Goal: Navigation & Orientation: Find specific page/section

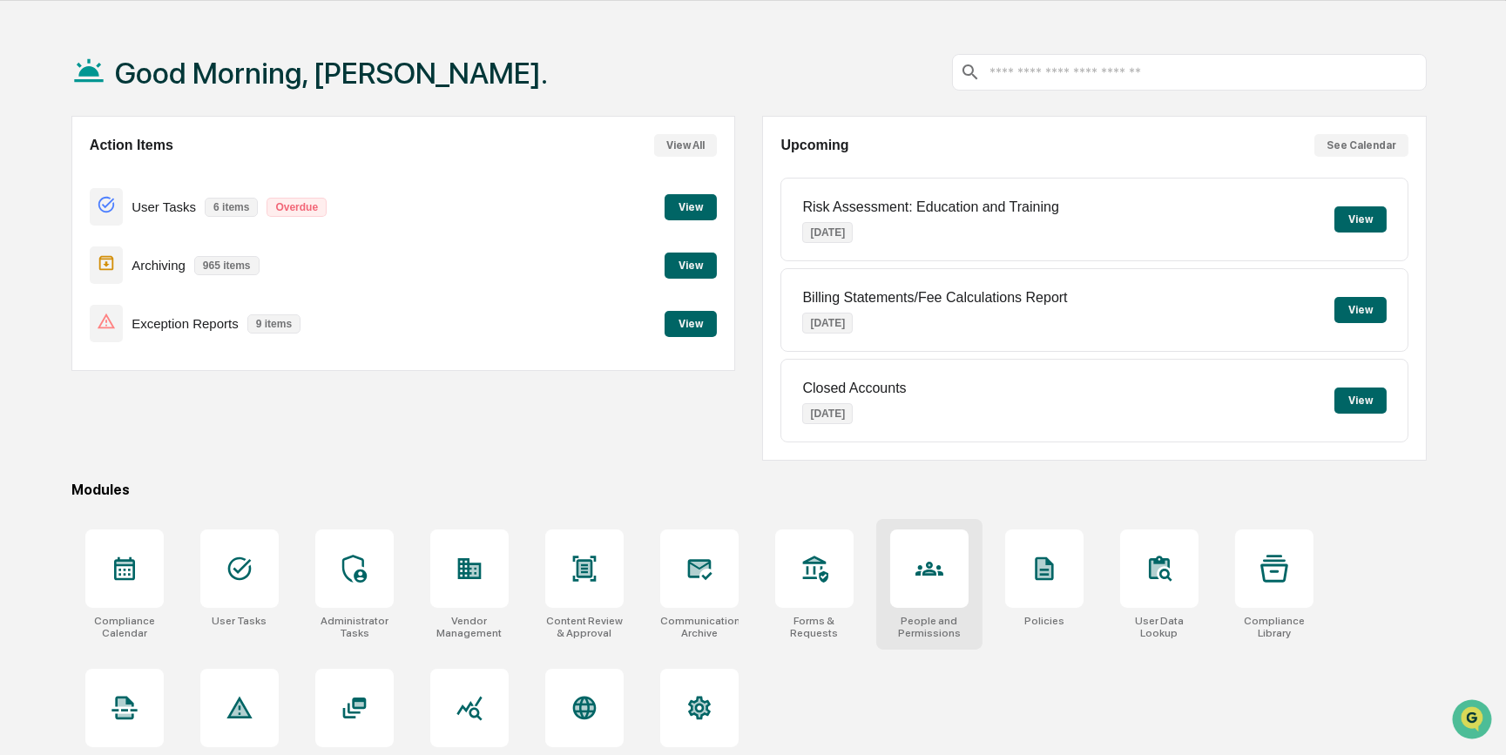
scroll to position [78, 0]
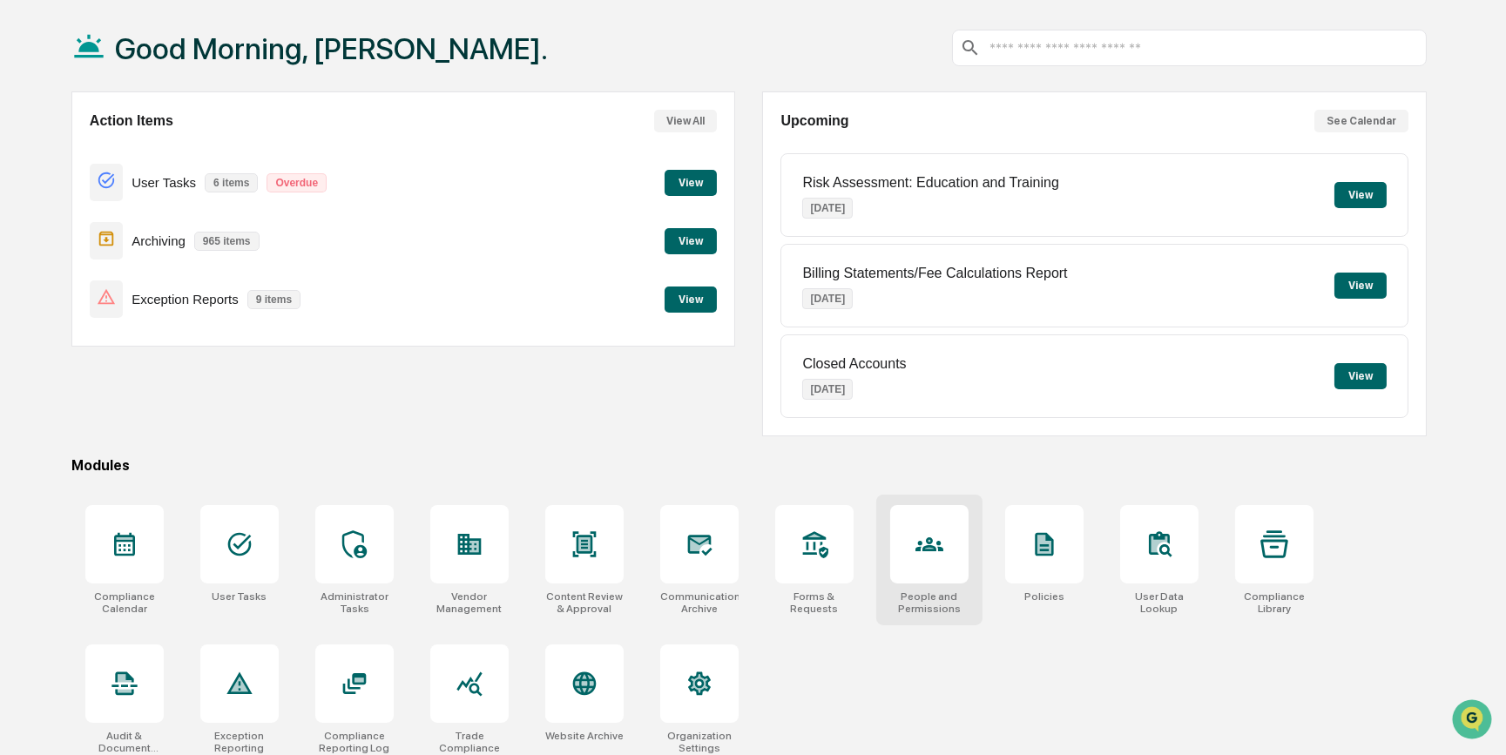
click at [932, 563] on div at bounding box center [929, 544] width 78 height 78
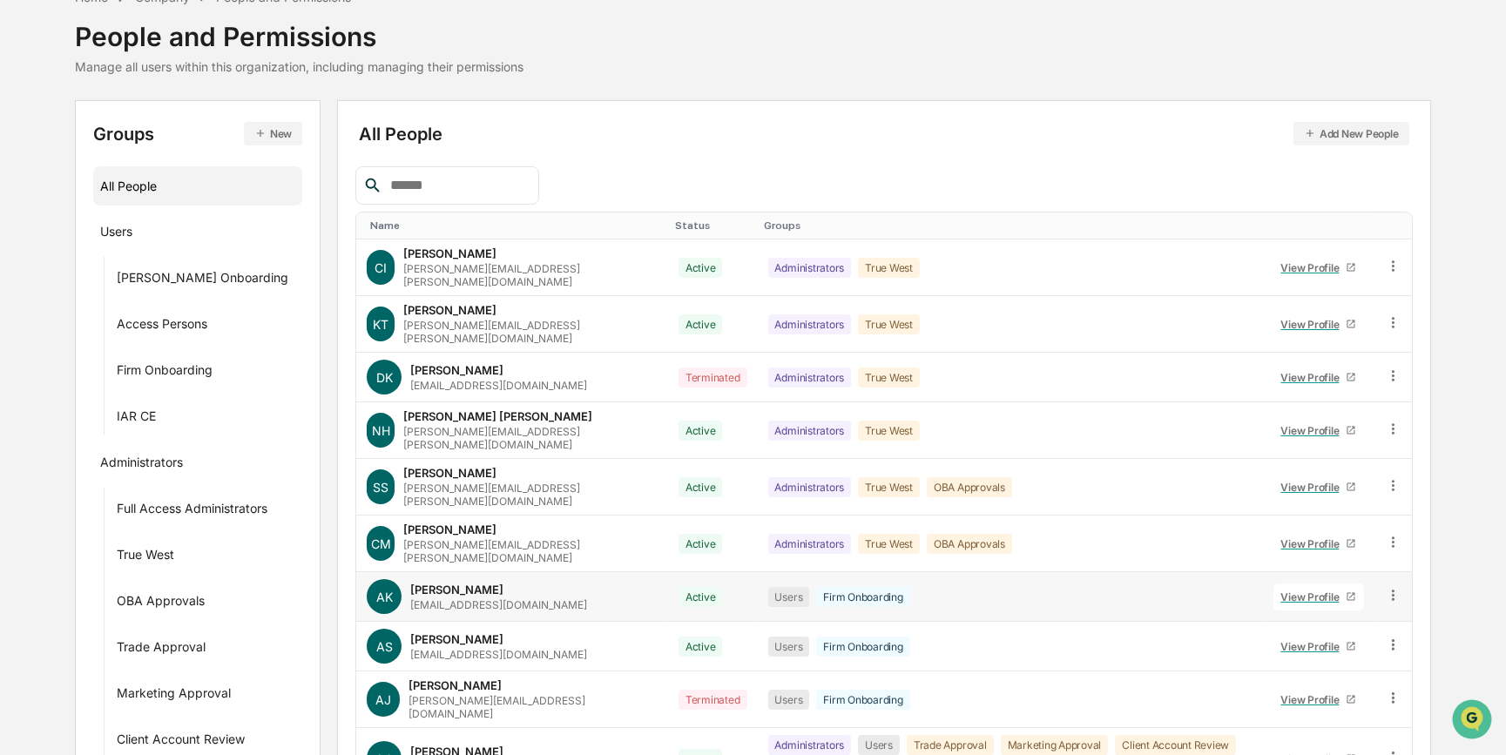
scroll to position [181, 0]
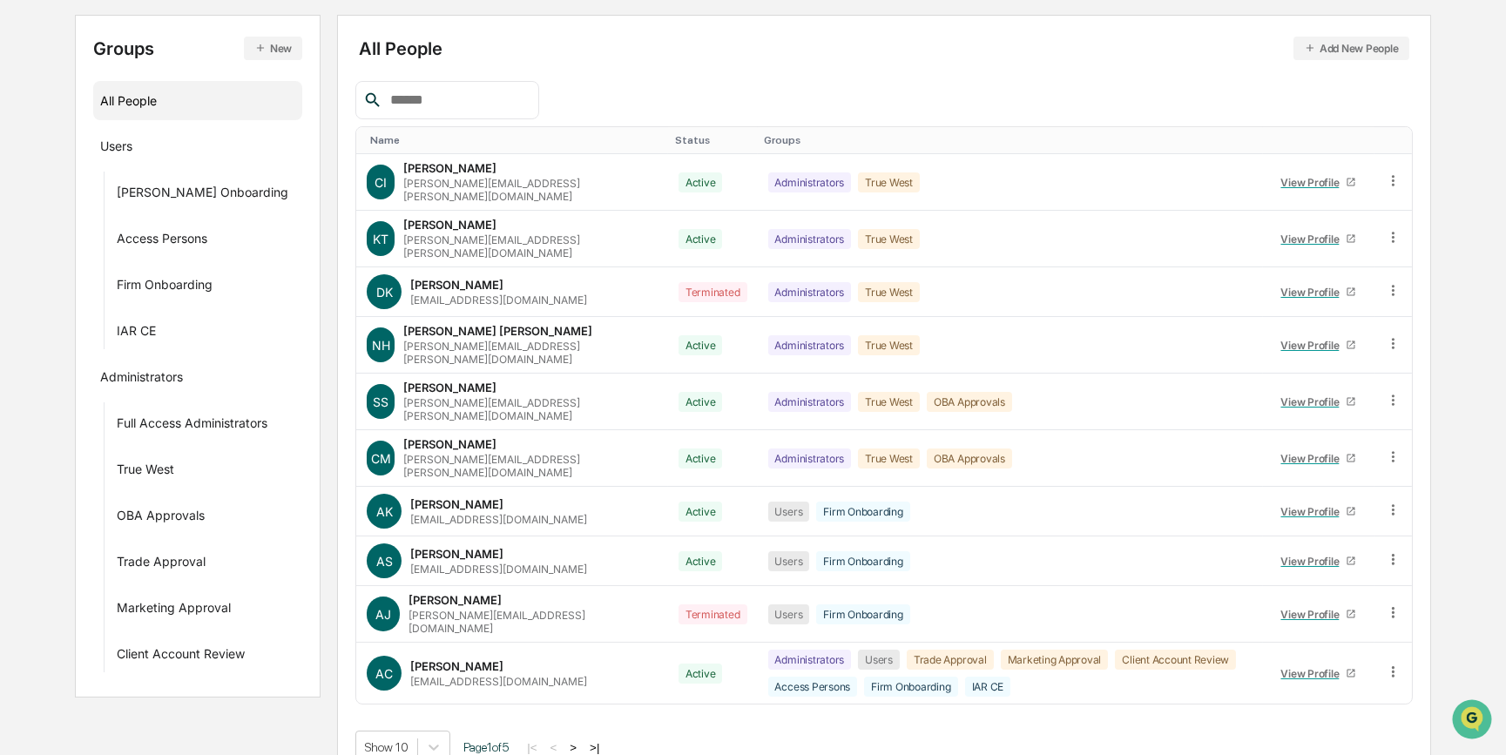
click at [581, 741] on button ">" at bounding box center [573, 748] width 17 height 15
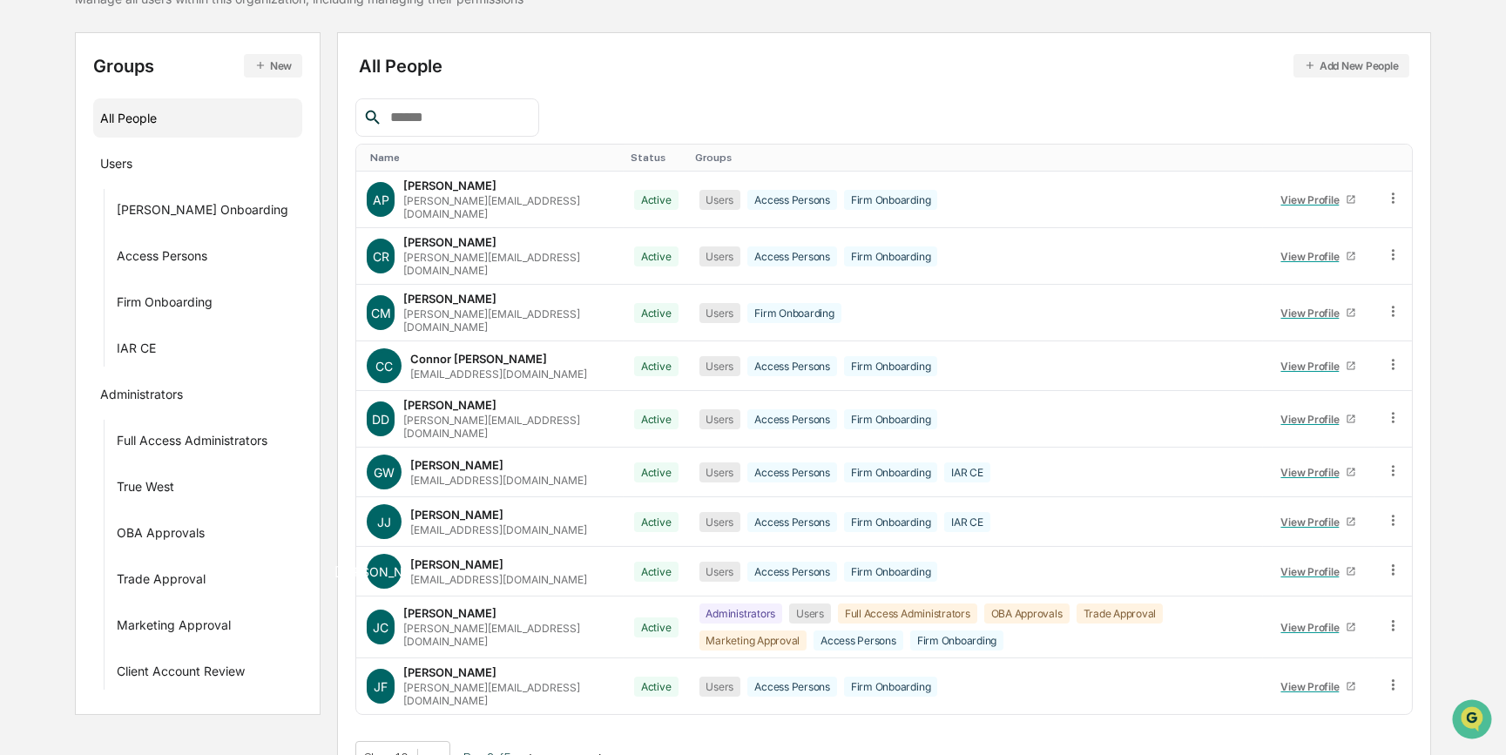
click at [581, 751] on button ">" at bounding box center [574, 758] width 17 height 15
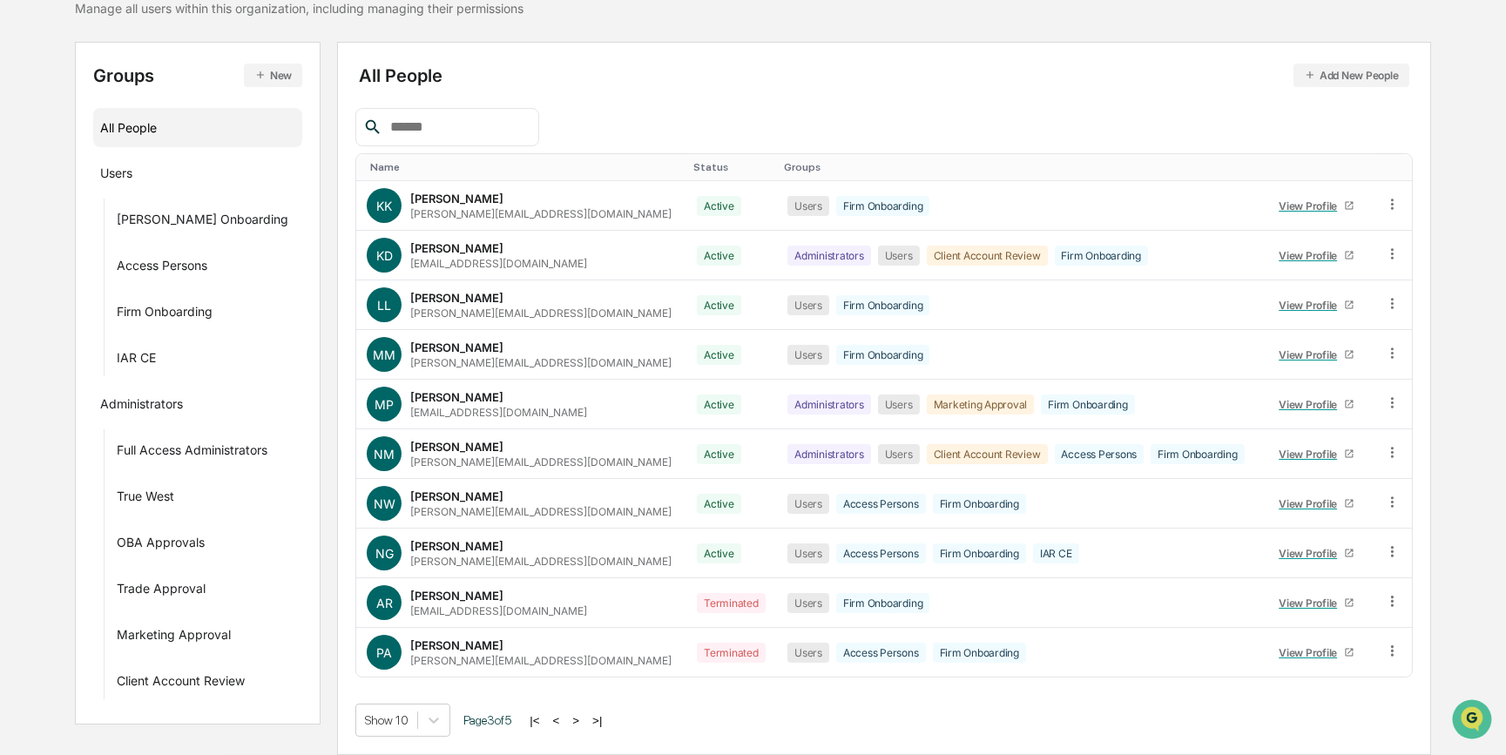
scroll to position [152, 0]
click at [581, 721] on button ">" at bounding box center [575, 722] width 17 height 15
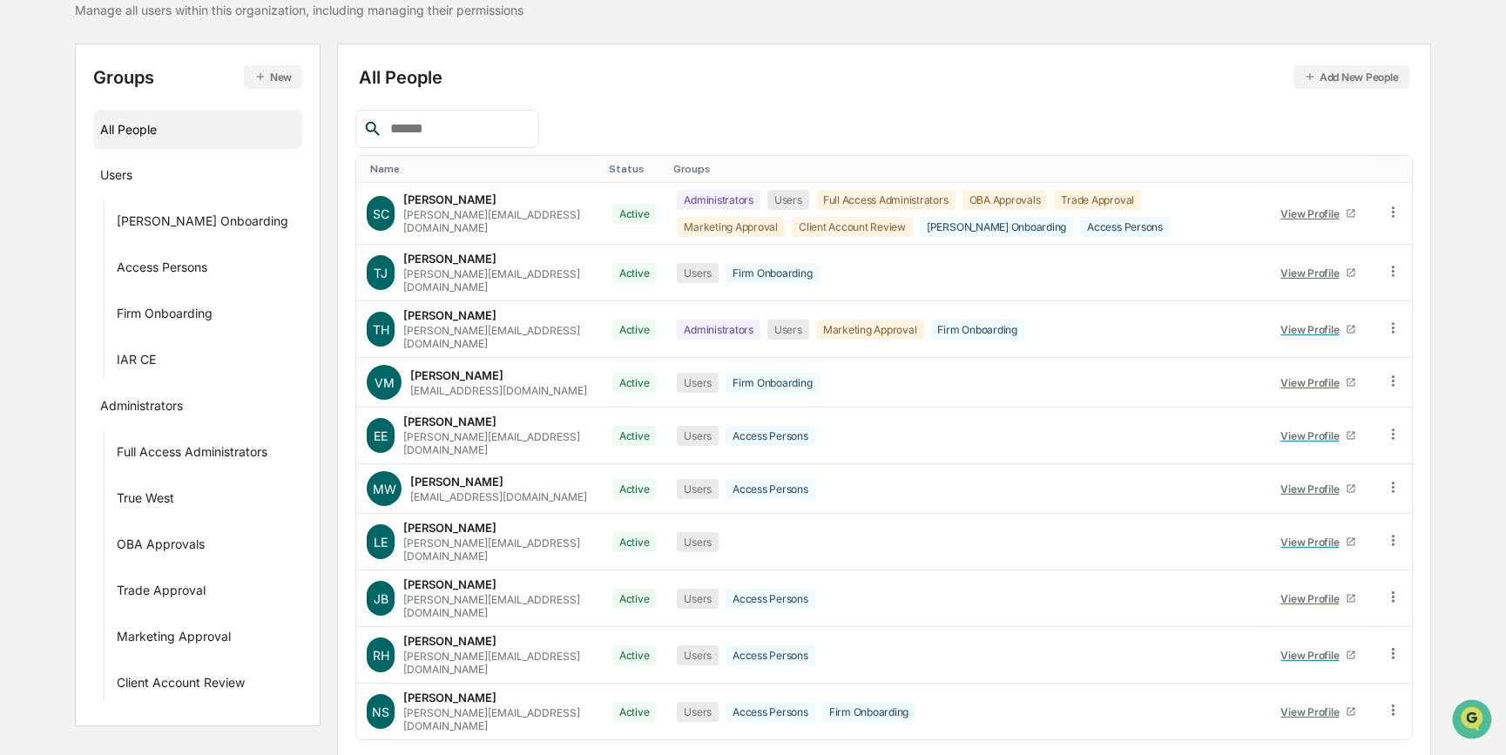
scroll to position [164, 0]
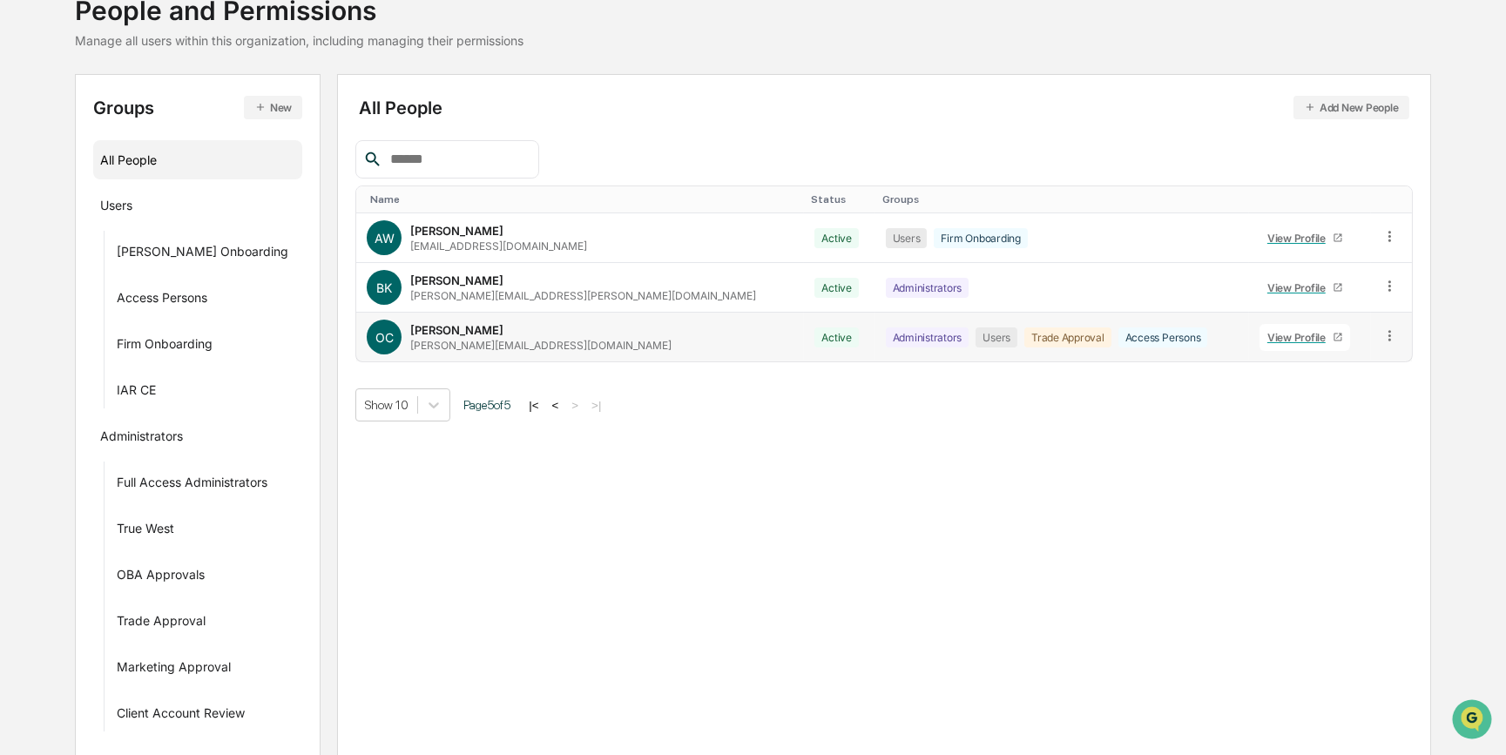
click at [1275, 335] on div "View Profile" at bounding box center [1300, 337] width 65 height 13
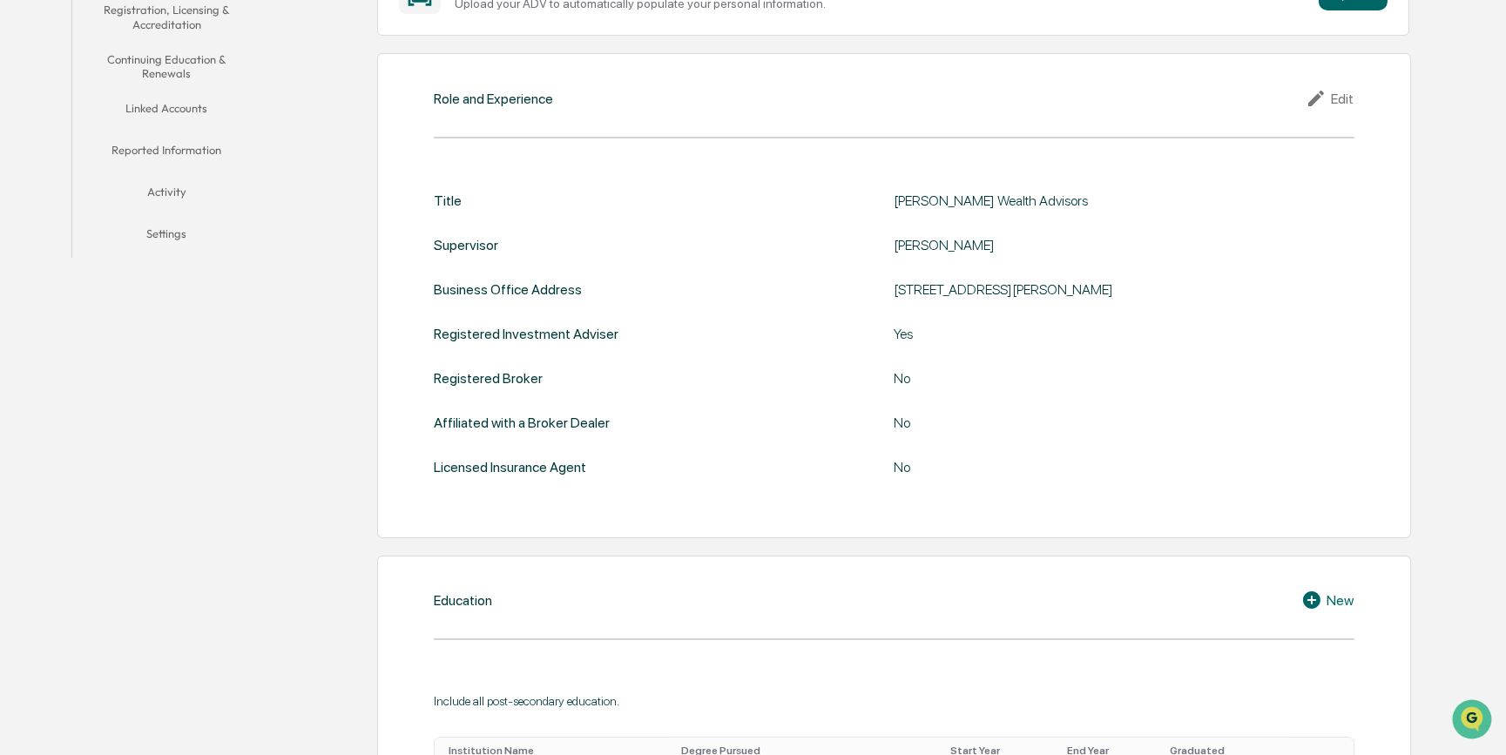
scroll to position [194, 0]
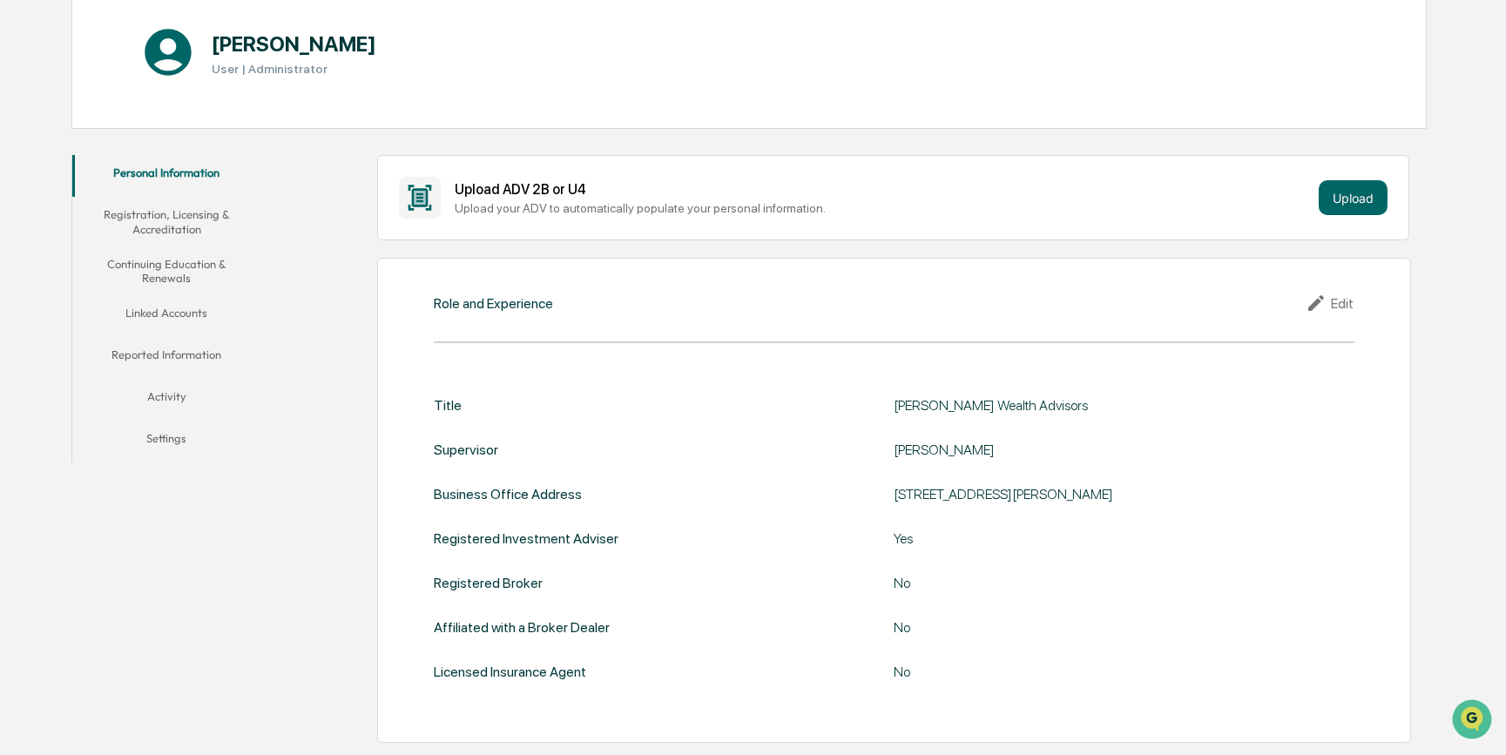
click at [185, 314] on button "Linked Accounts" at bounding box center [166, 316] width 189 height 42
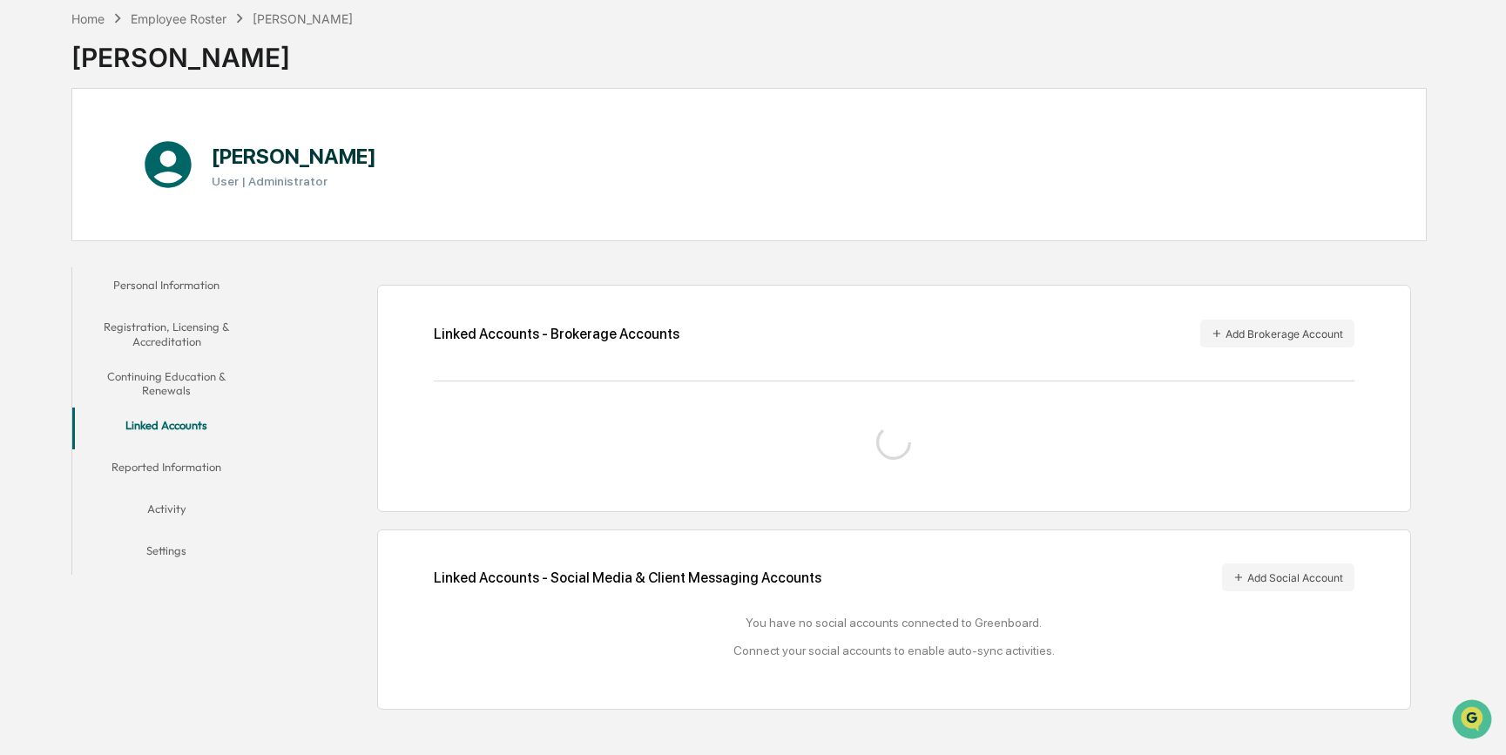
scroll to position [93, 0]
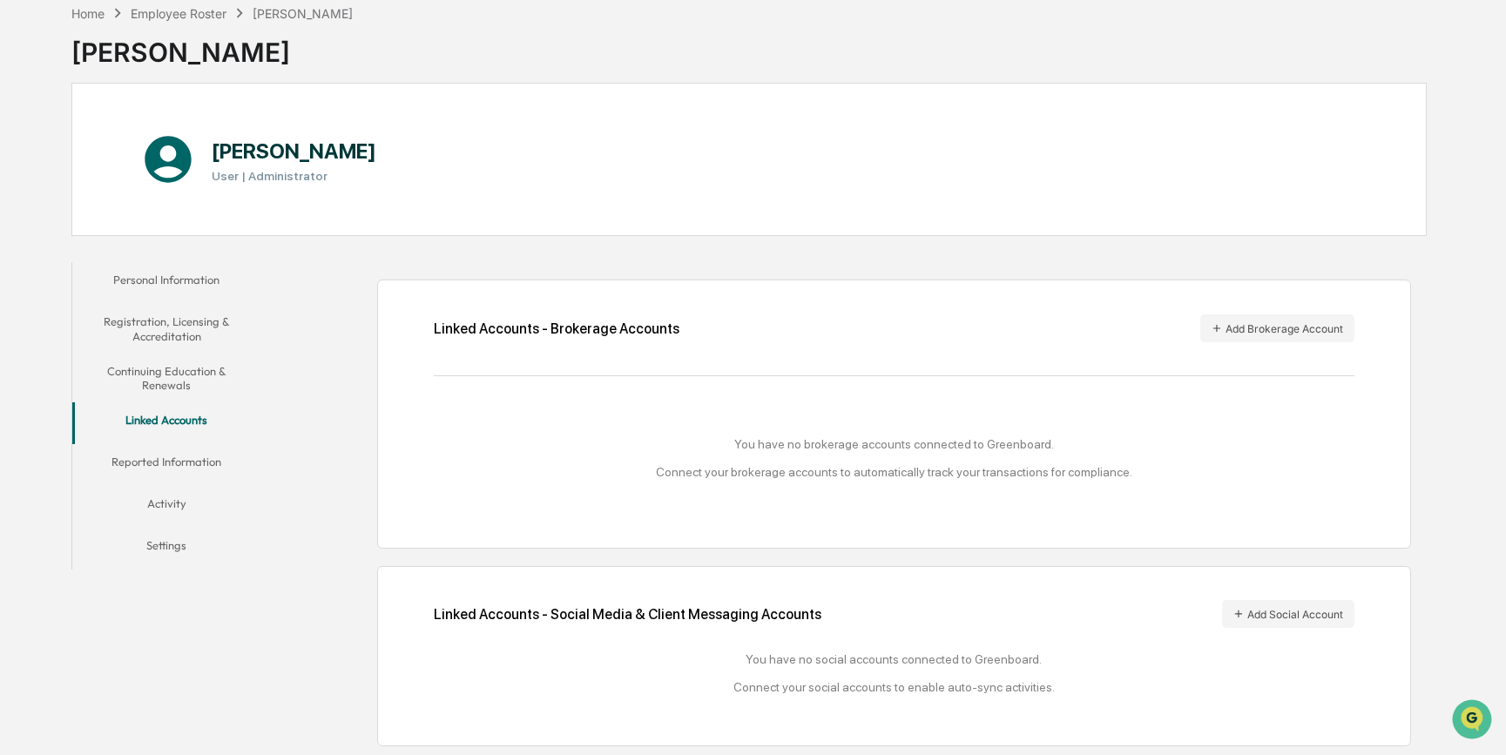
click at [173, 458] on button "Reported Information" at bounding box center [166, 465] width 189 height 42
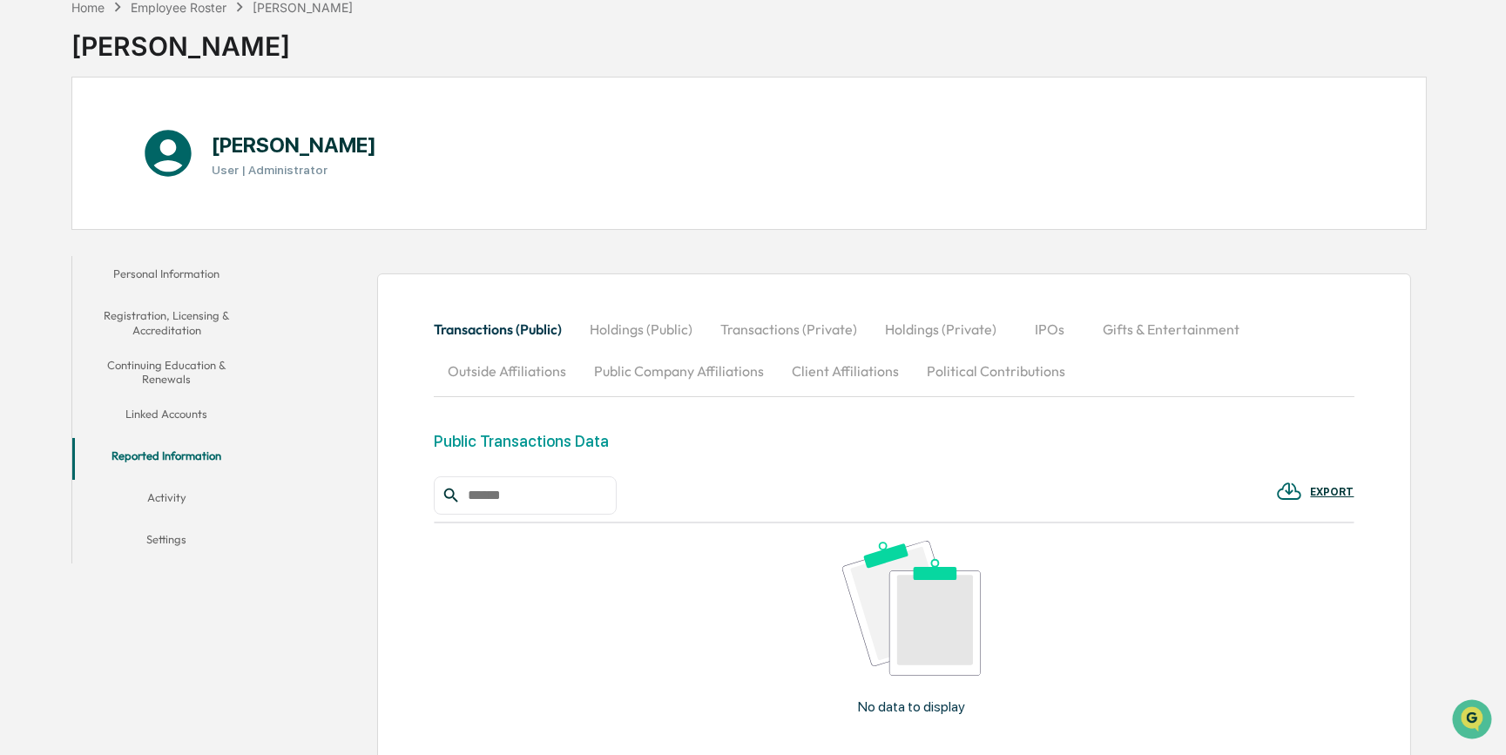
click at [185, 492] on button "Activity" at bounding box center [166, 501] width 189 height 42
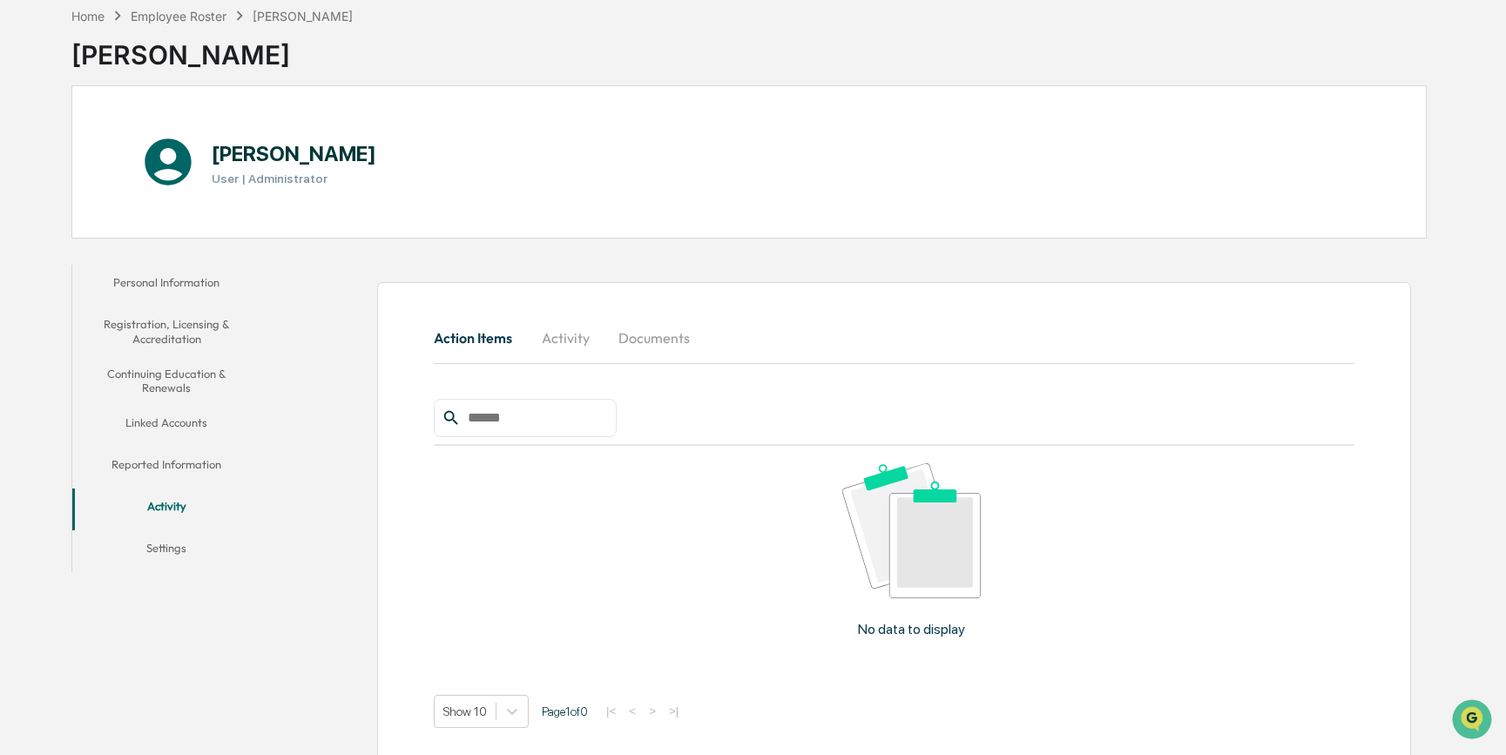
scroll to position [93, 0]
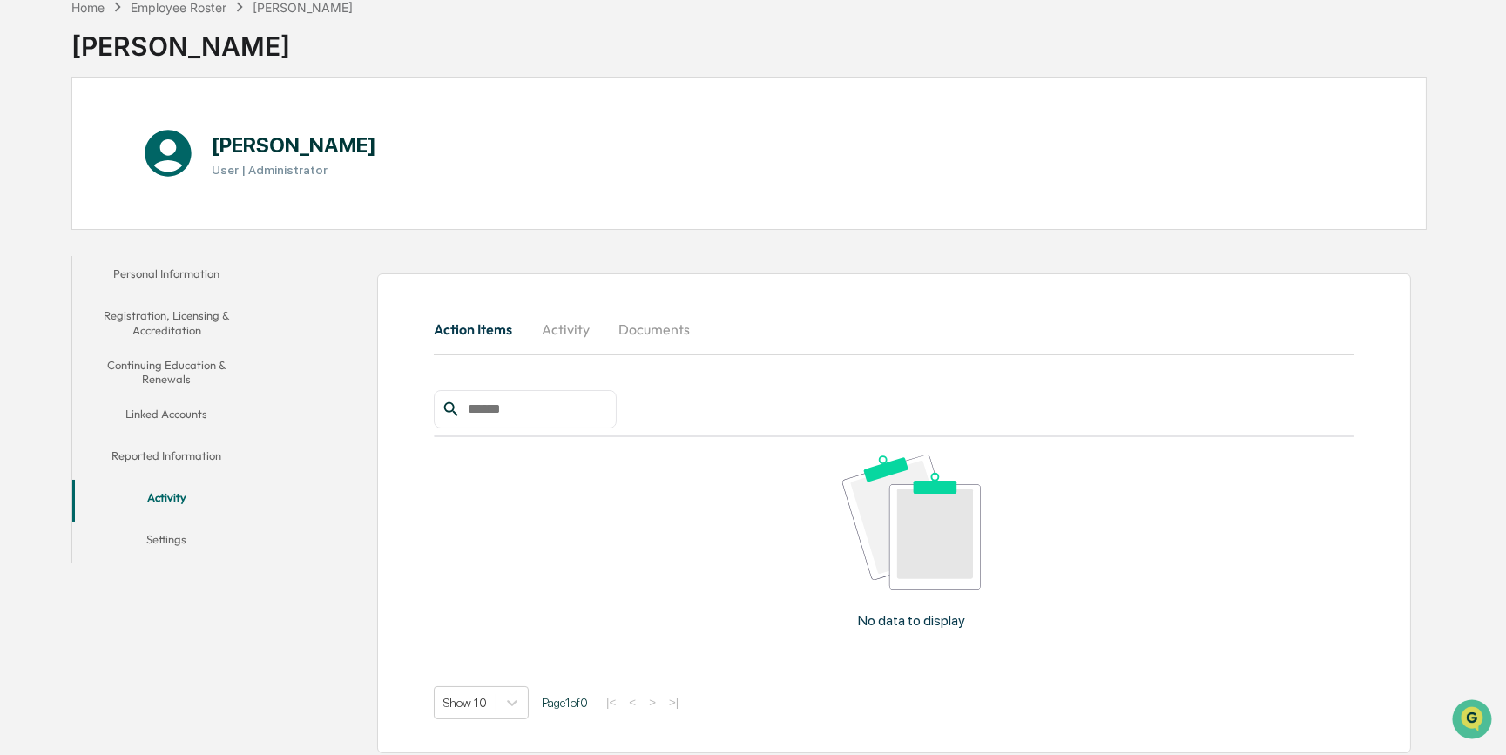
click at [166, 538] on button "Settings" at bounding box center [166, 543] width 189 height 42
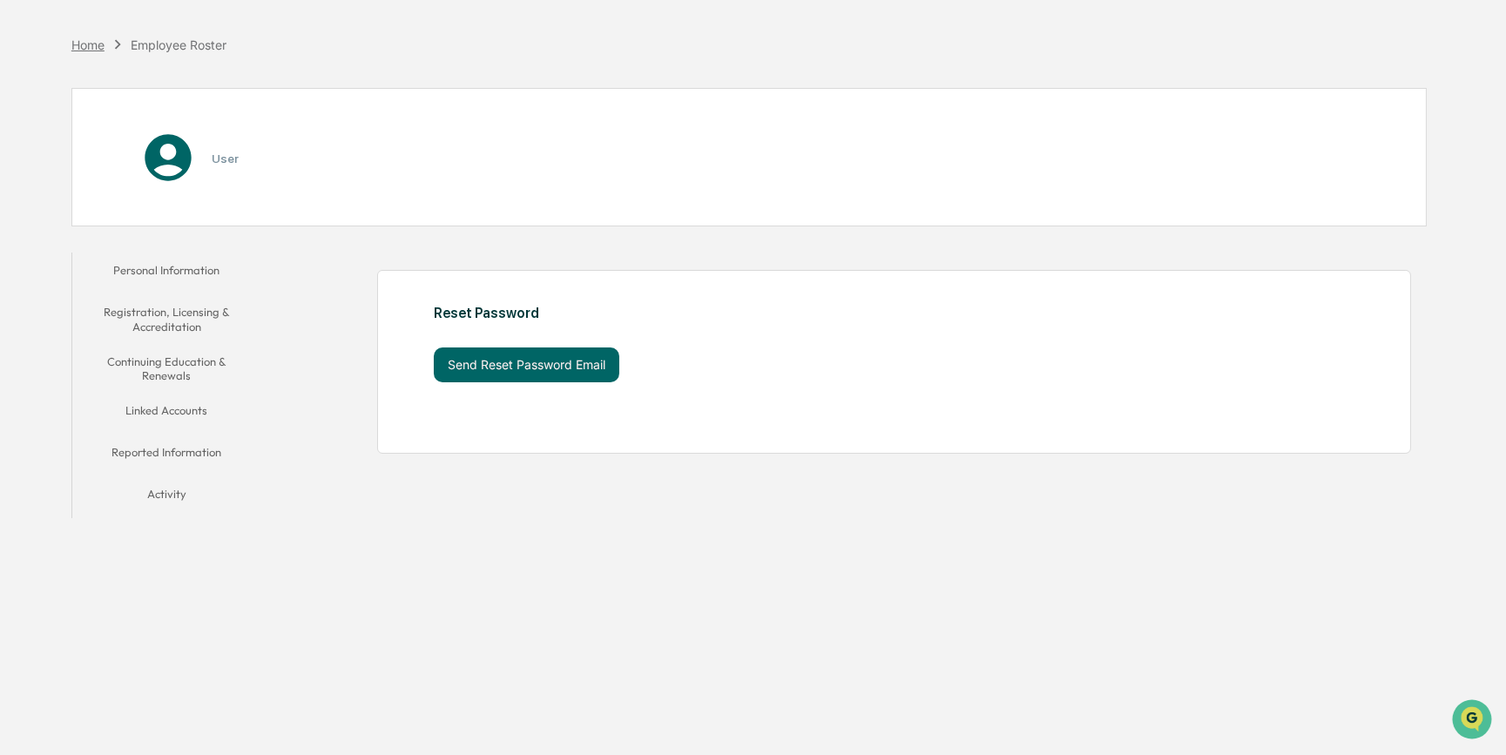
click at [95, 39] on div "Home" at bounding box center [87, 44] width 33 height 15
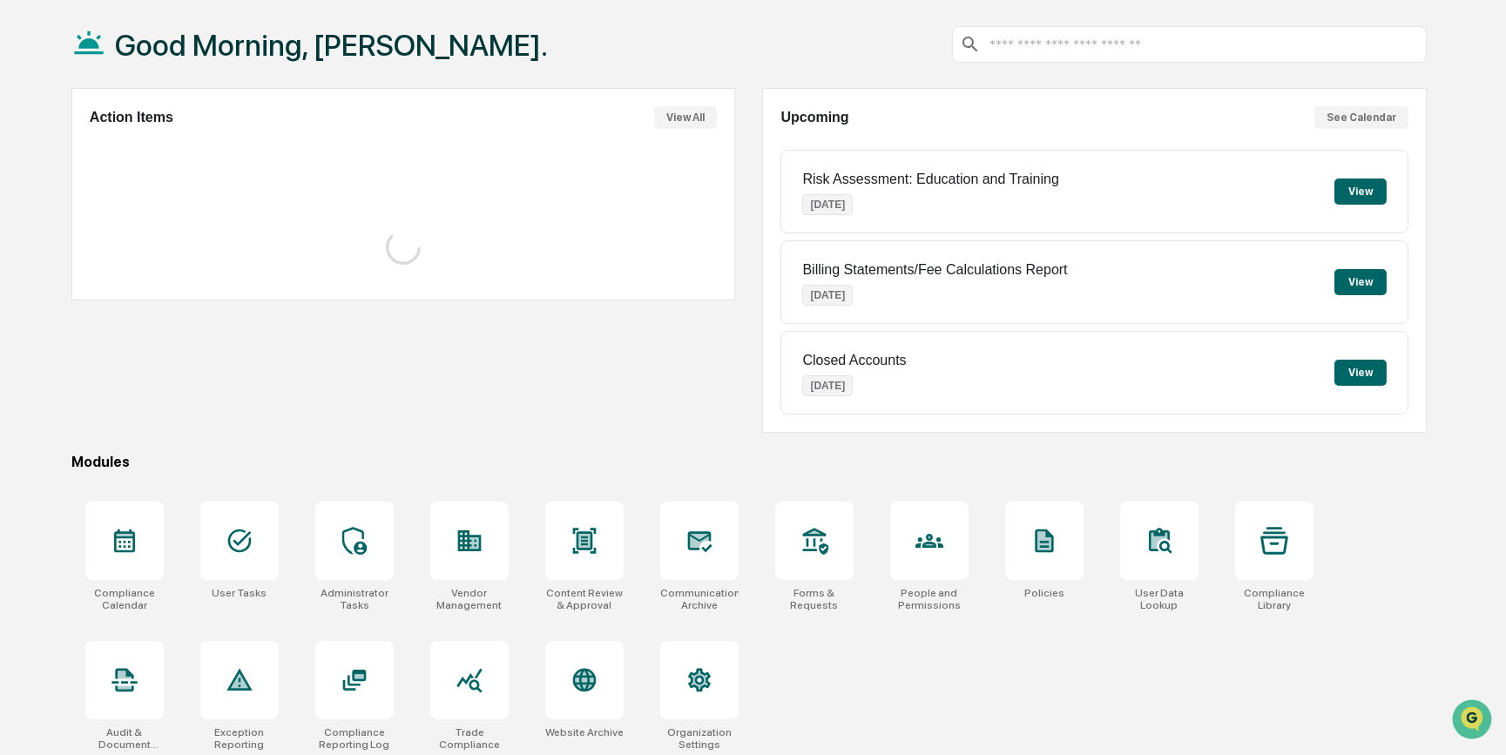
scroll to position [90, 0]
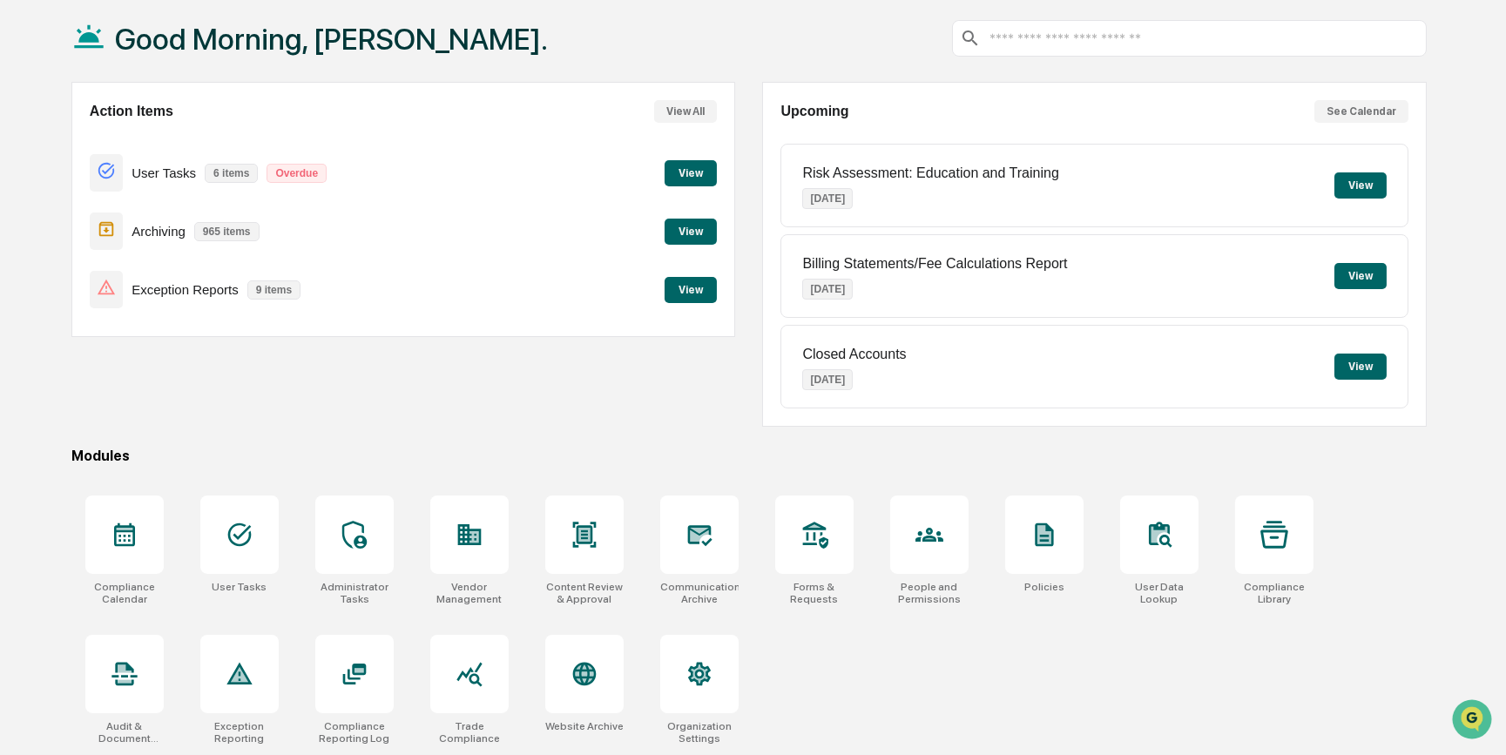
click at [685, 228] on button "View" at bounding box center [691, 232] width 52 height 26
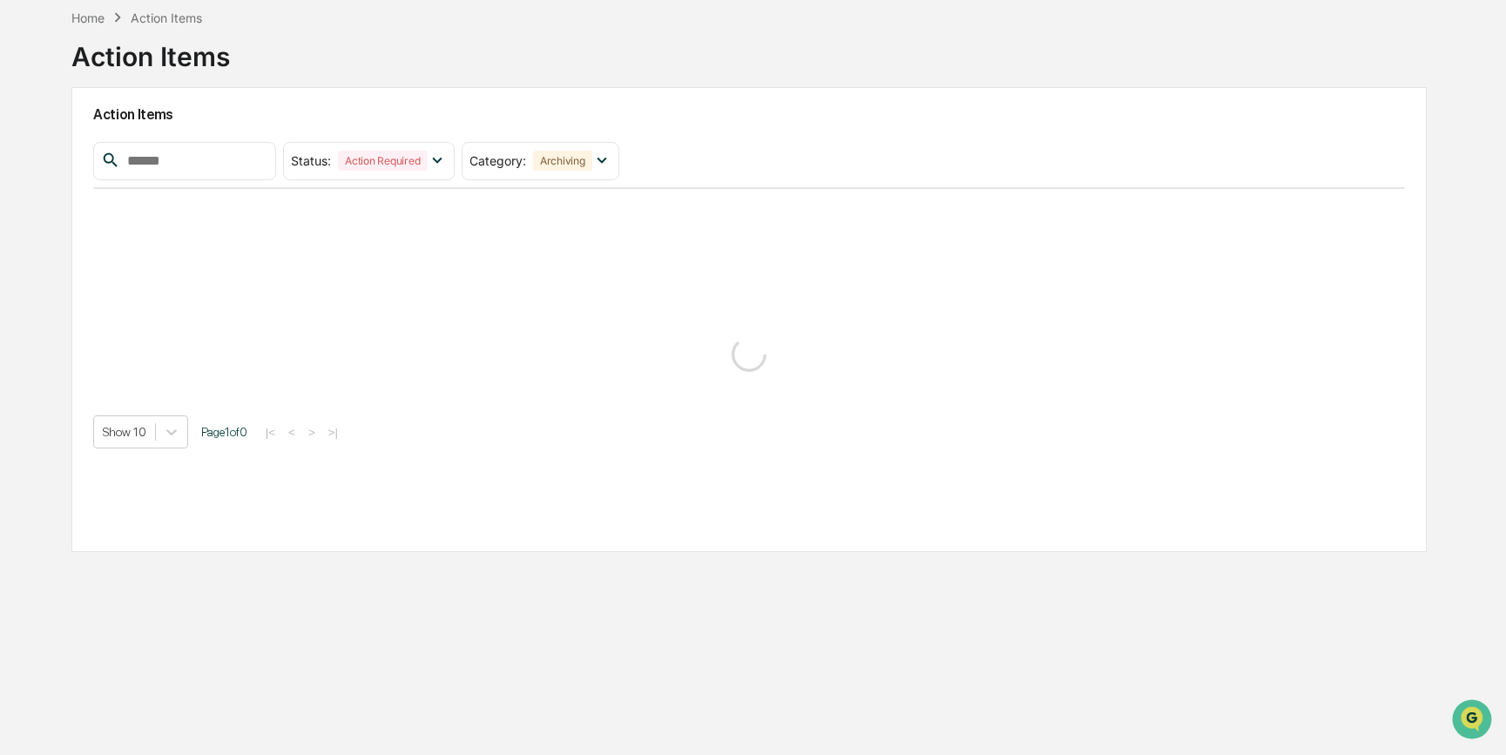
scroll to position [82, 0]
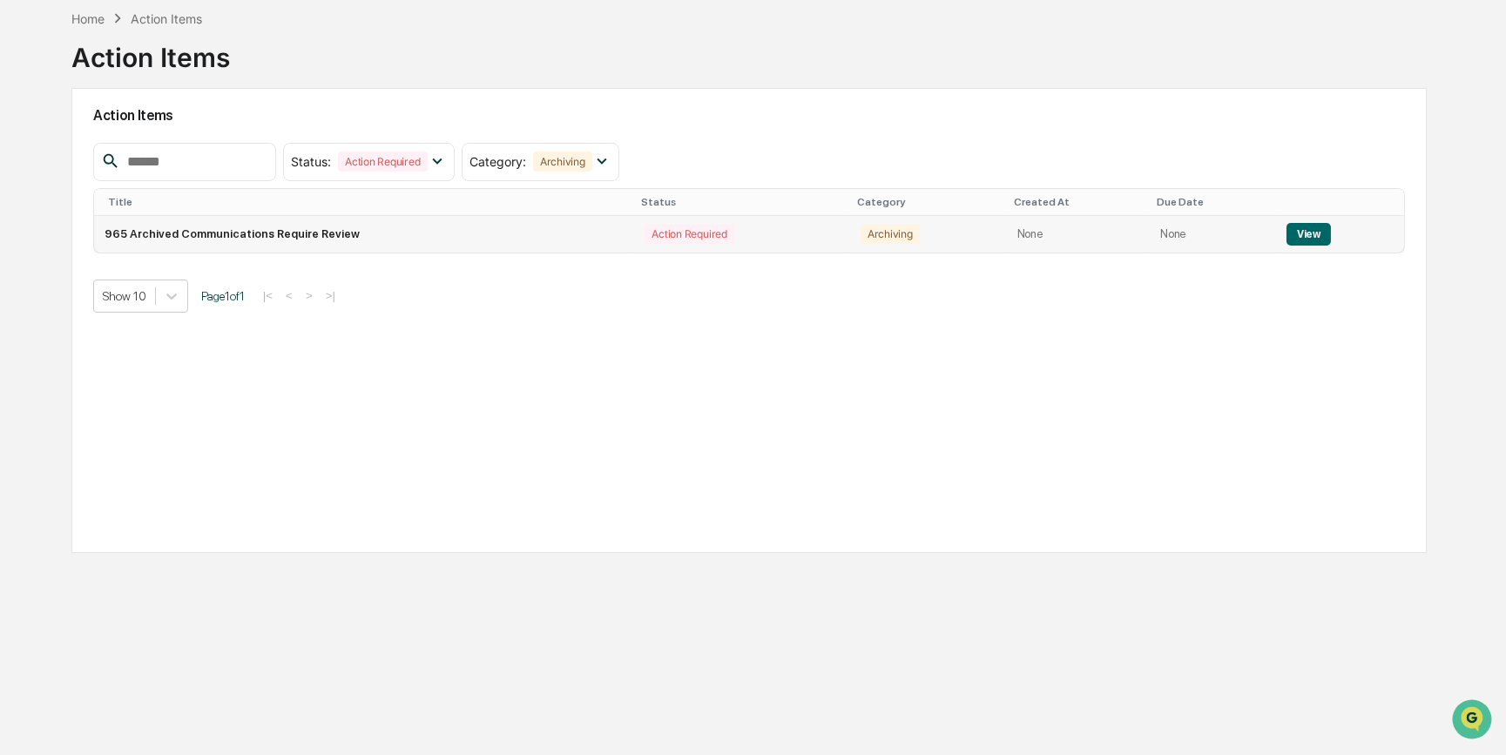
click at [1319, 235] on button "View" at bounding box center [1309, 234] width 44 height 23
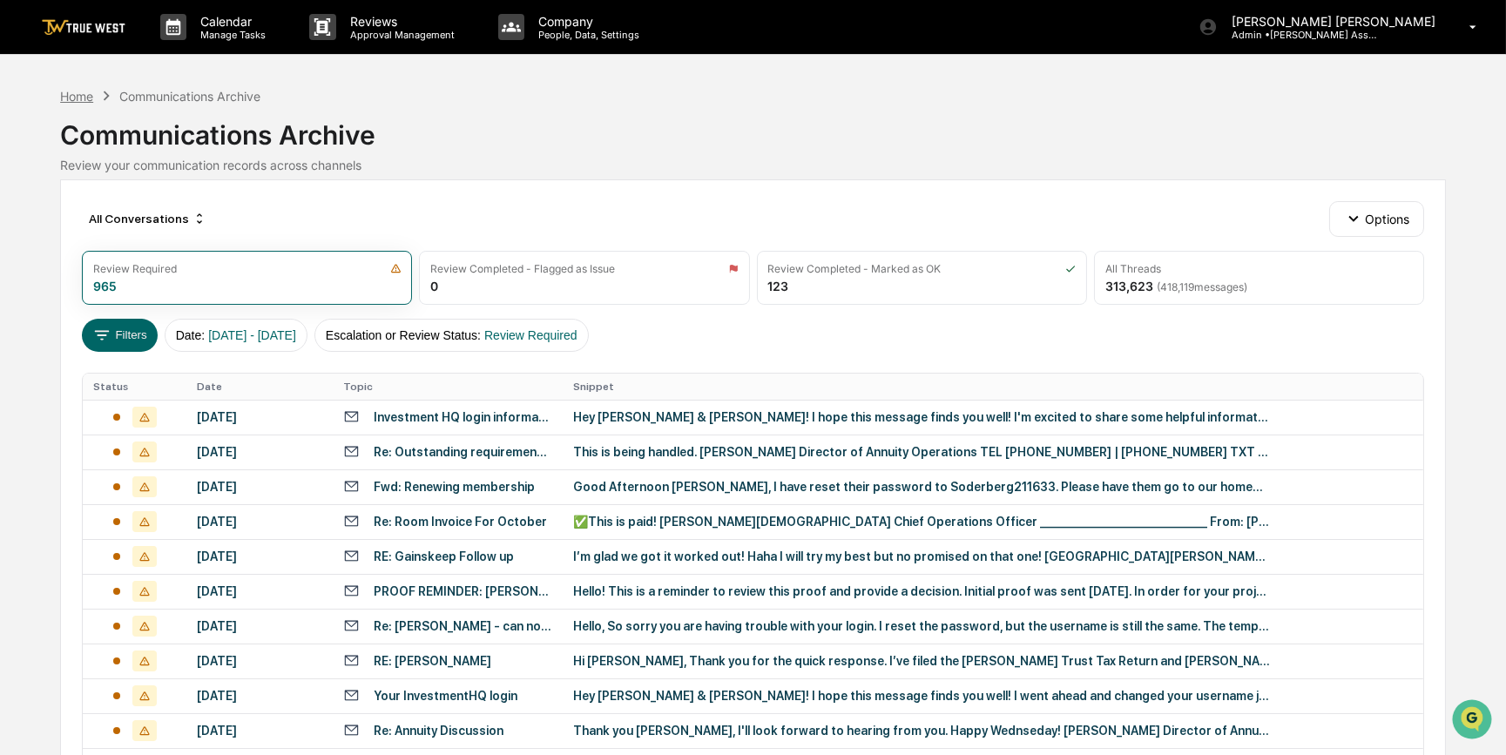
click at [74, 96] on div "Home" at bounding box center [76, 96] width 33 height 15
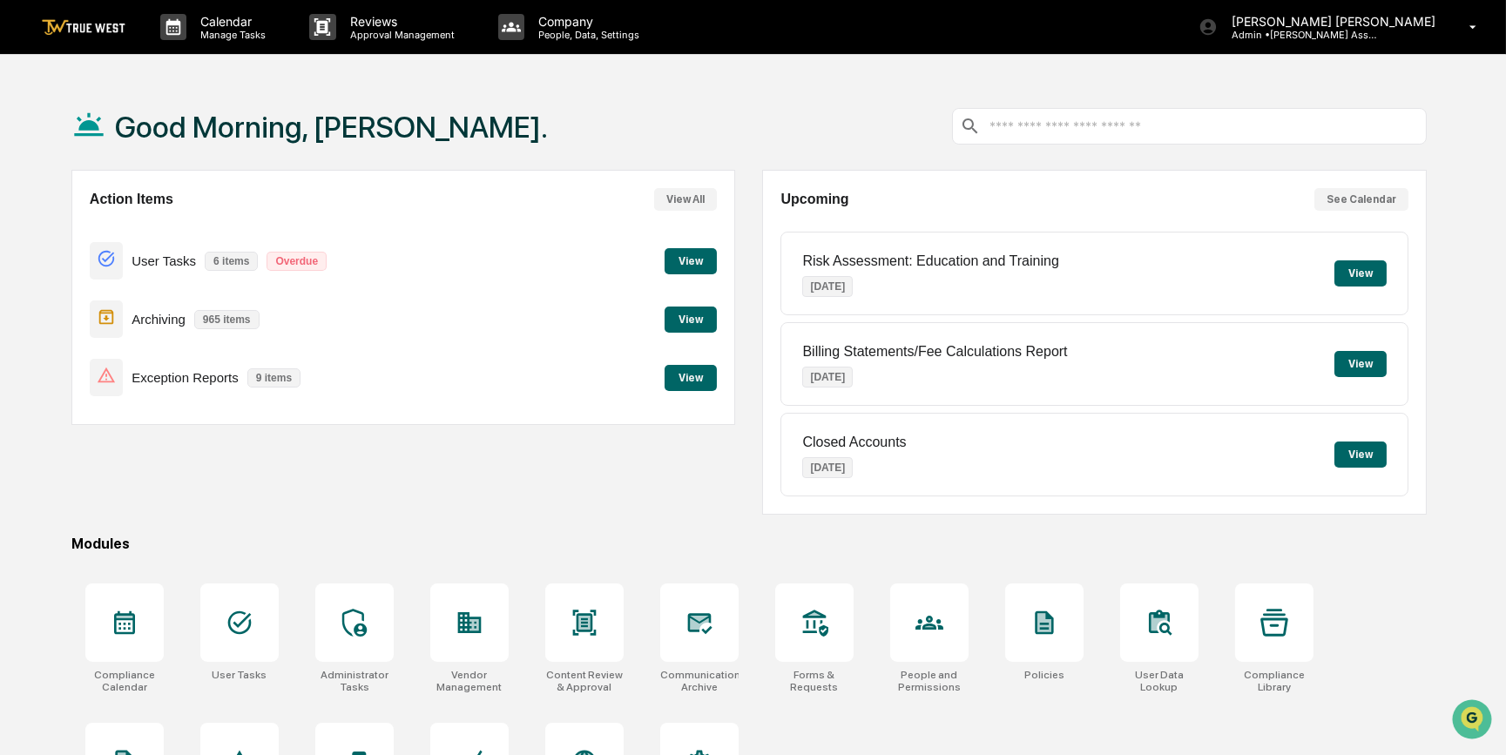
click at [690, 319] on button "View" at bounding box center [691, 320] width 52 height 26
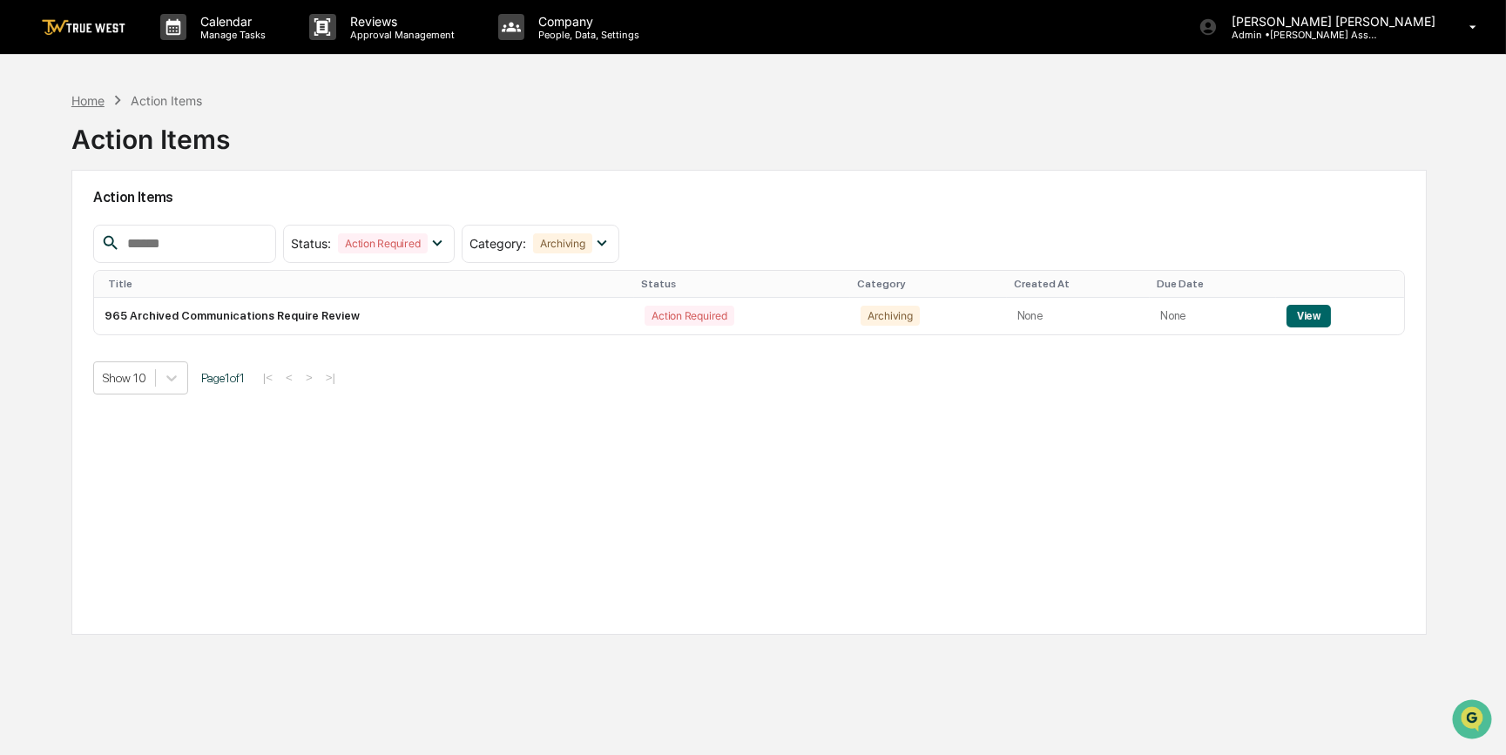
click at [87, 94] on div "Home" at bounding box center [87, 100] width 33 height 15
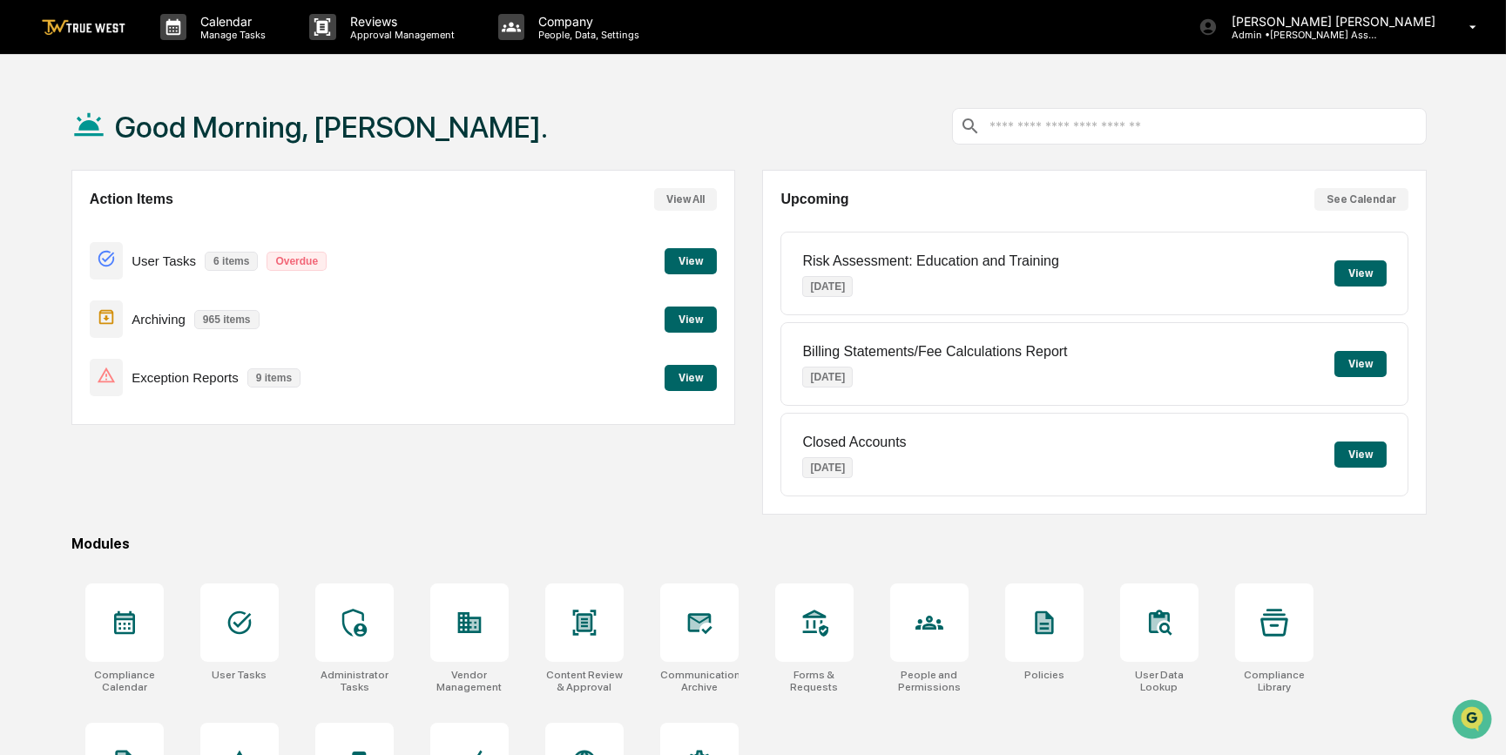
click at [695, 316] on button "View" at bounding box center [691, 320] width 52 height 26
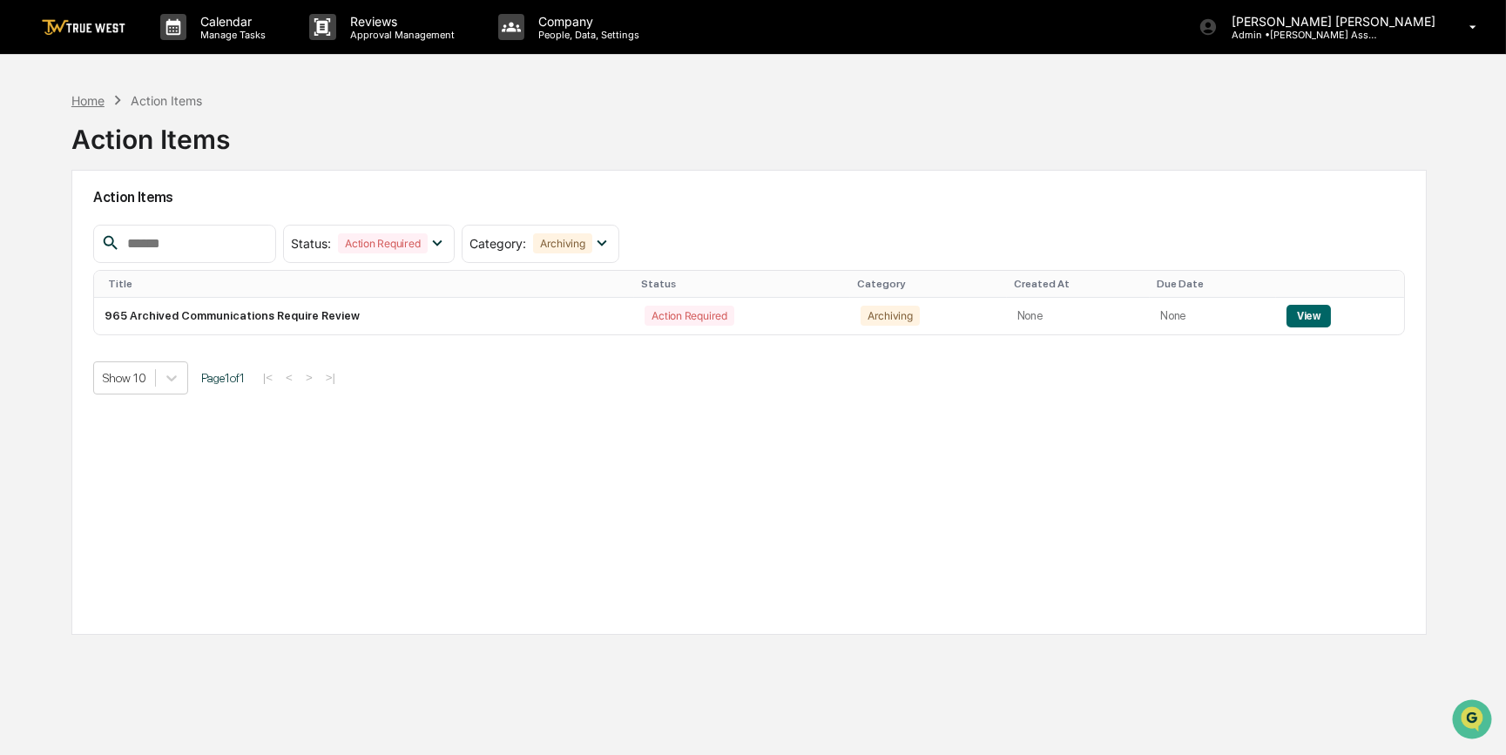
click at [95, 98] on div "Home" at bounding box center [87, 100] width 33 height 15
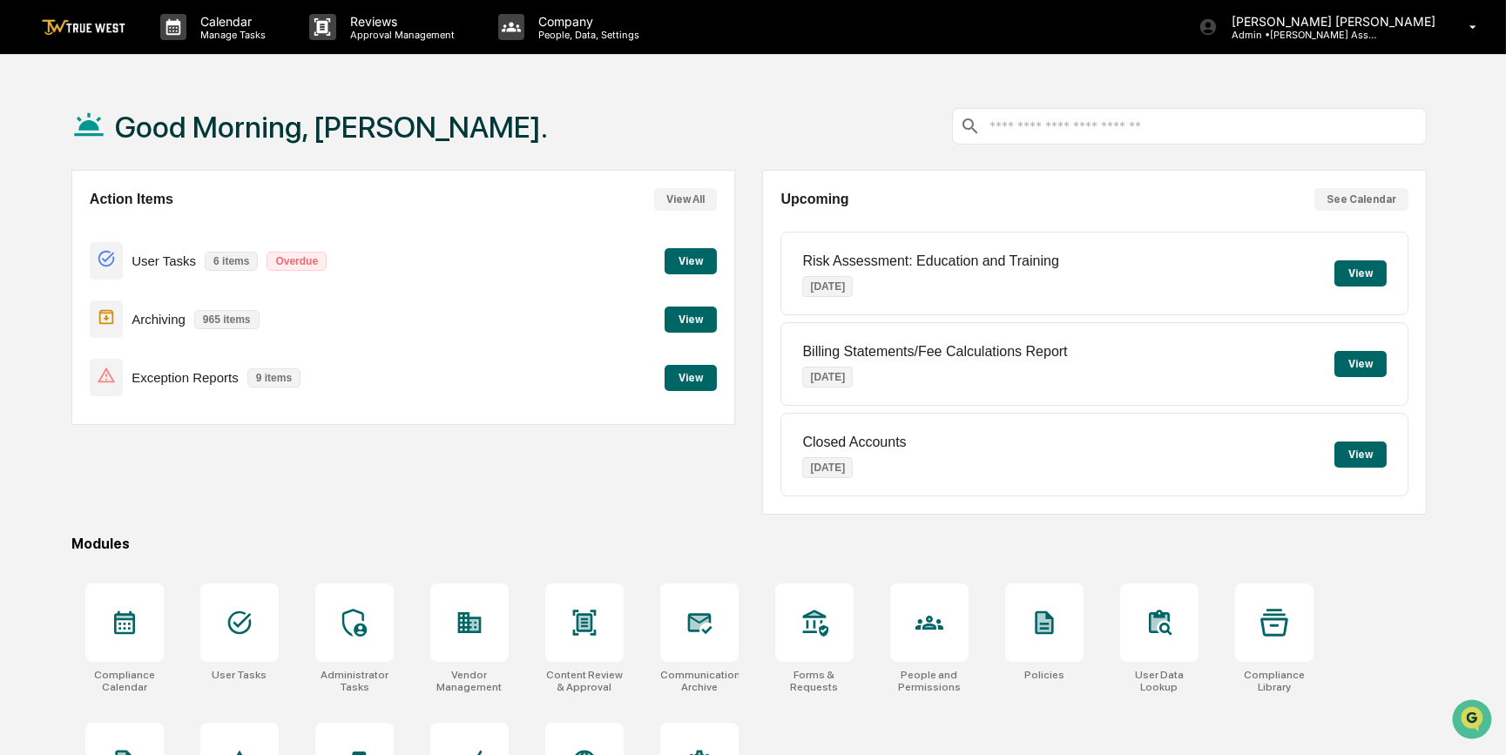
click at [682, 376] on button "View" at bounding box center [691, 378] width 52 height 26
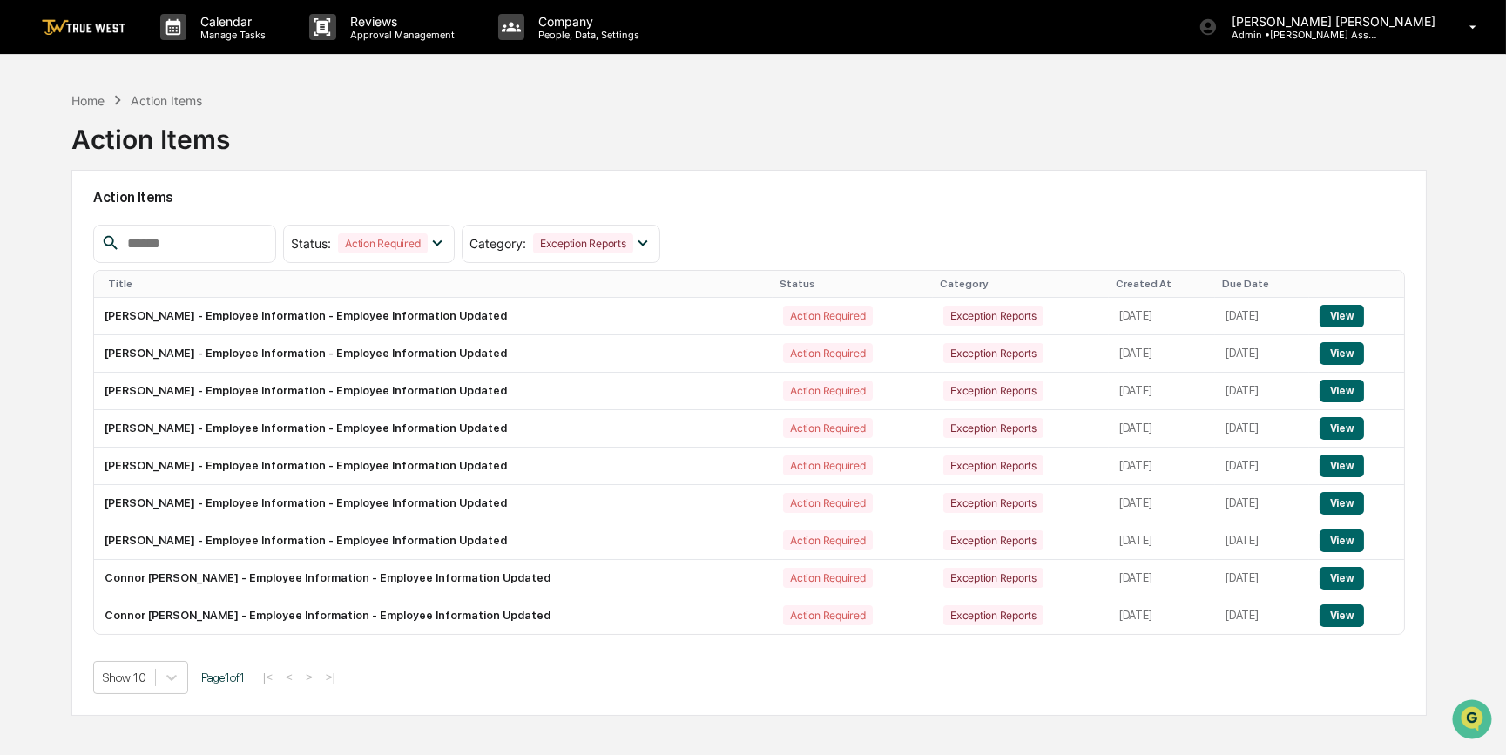
click at [70, 92] on div "Home Action Items Action Items Action Items Status : Action Required Select/Des…" at bounding box center [749, 460] width 1408 height 755
click at [78, 98] on div "Home" at bounding box center [87, 100] width 33 height 15
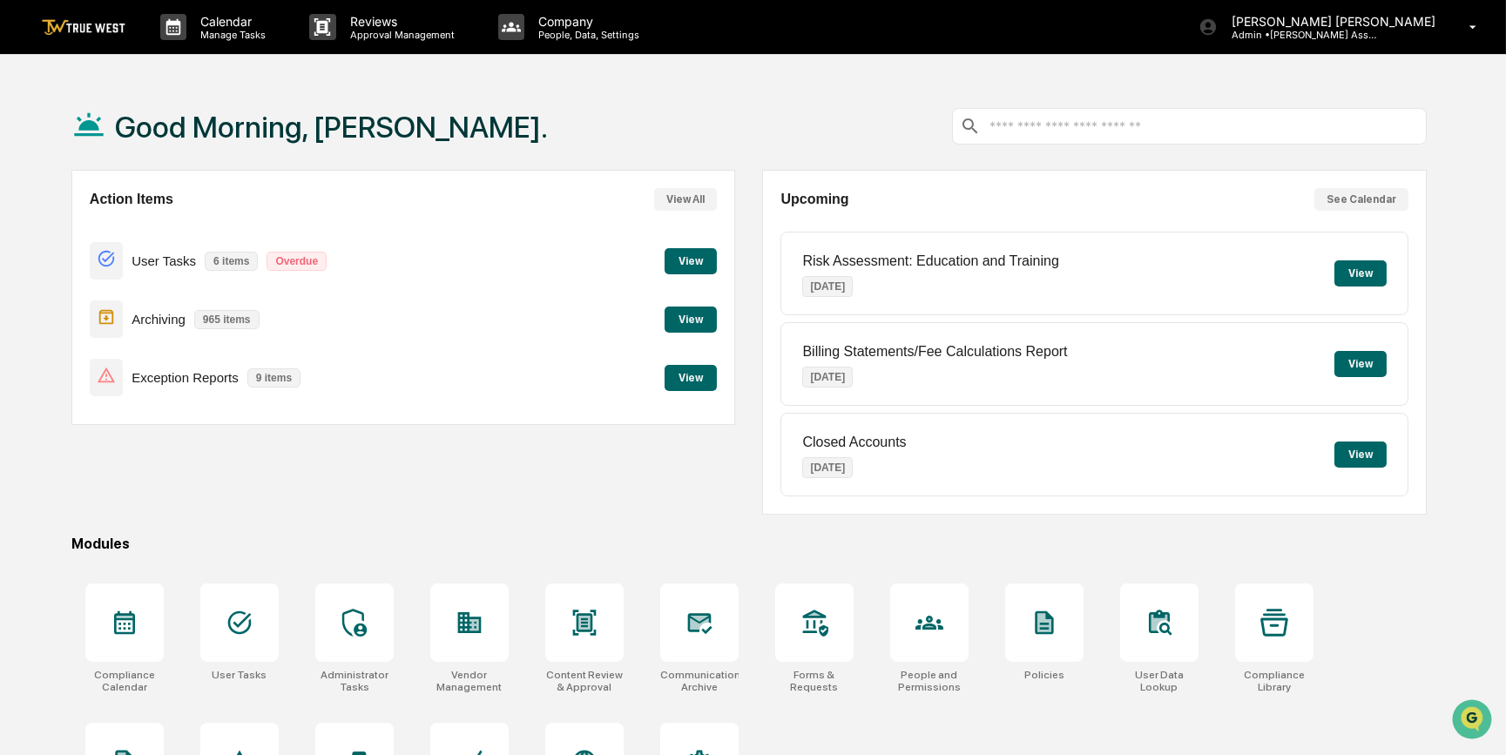
click at [700, 262] on button "View" at bounding box center [691, 261] width 52 height 26
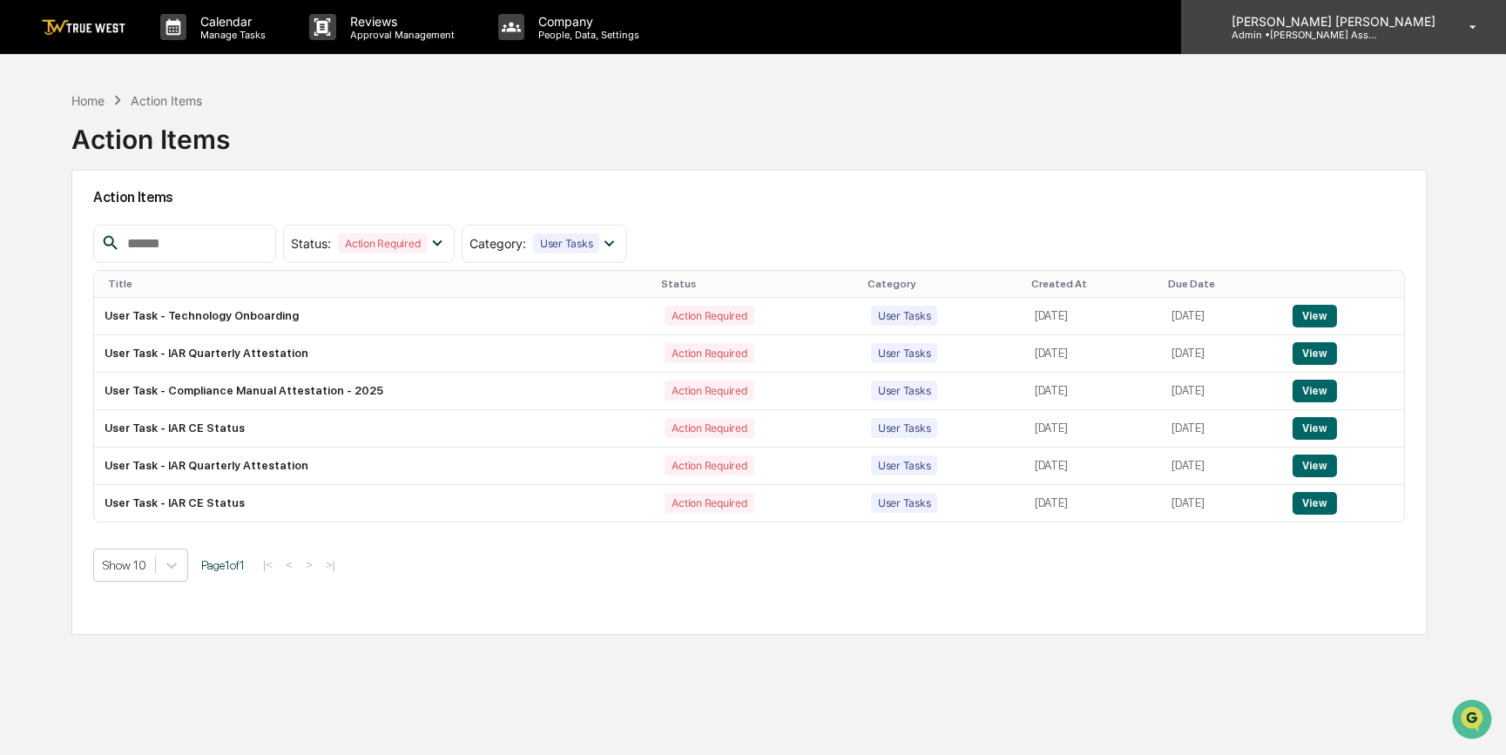
click at [1475, 28] on icon at bounding box center [1473, 27] width 30 height 17
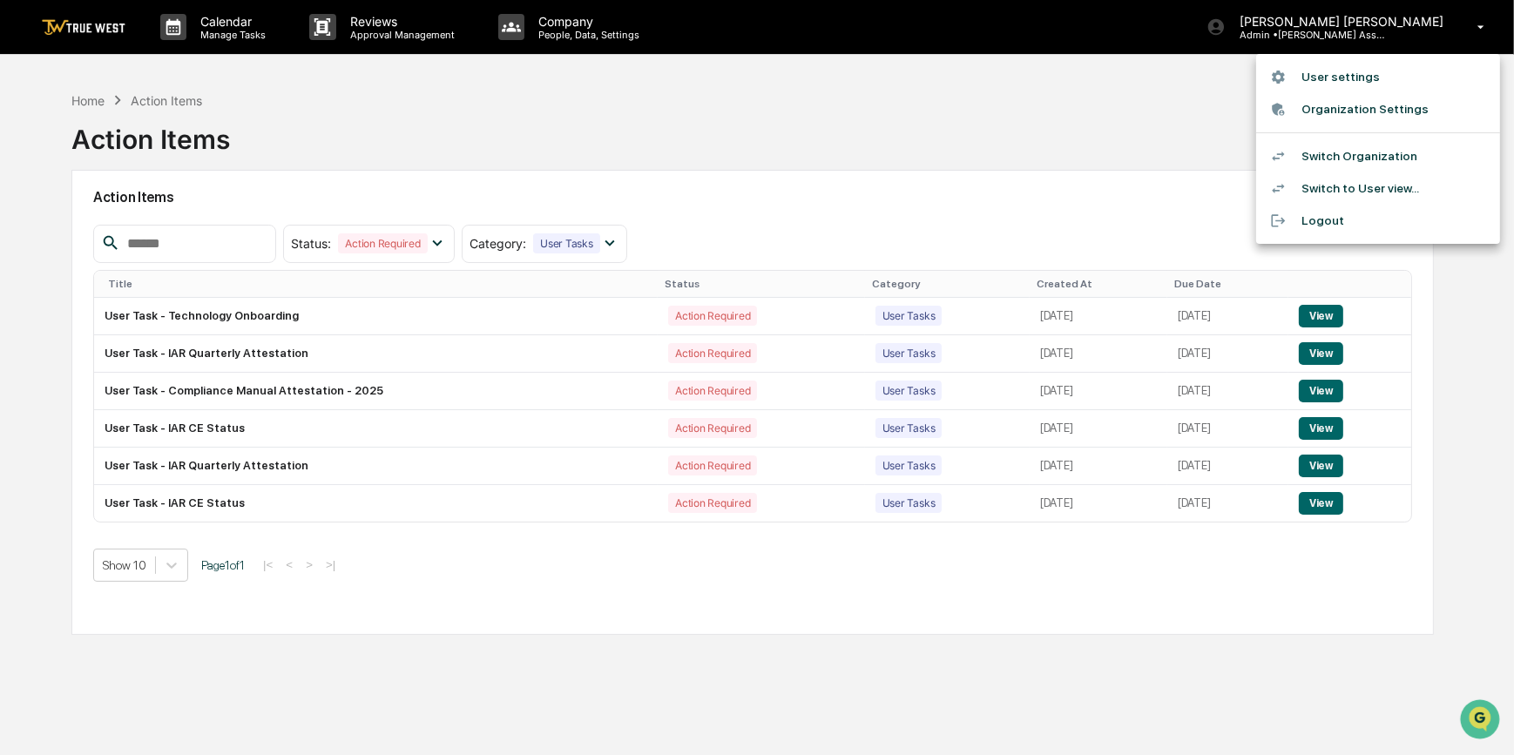
click at [1120, 87] on div at bounding box center [757, 377] width 1514 height 755
